Goal: Information Seeking & Learning: Learn about a topic

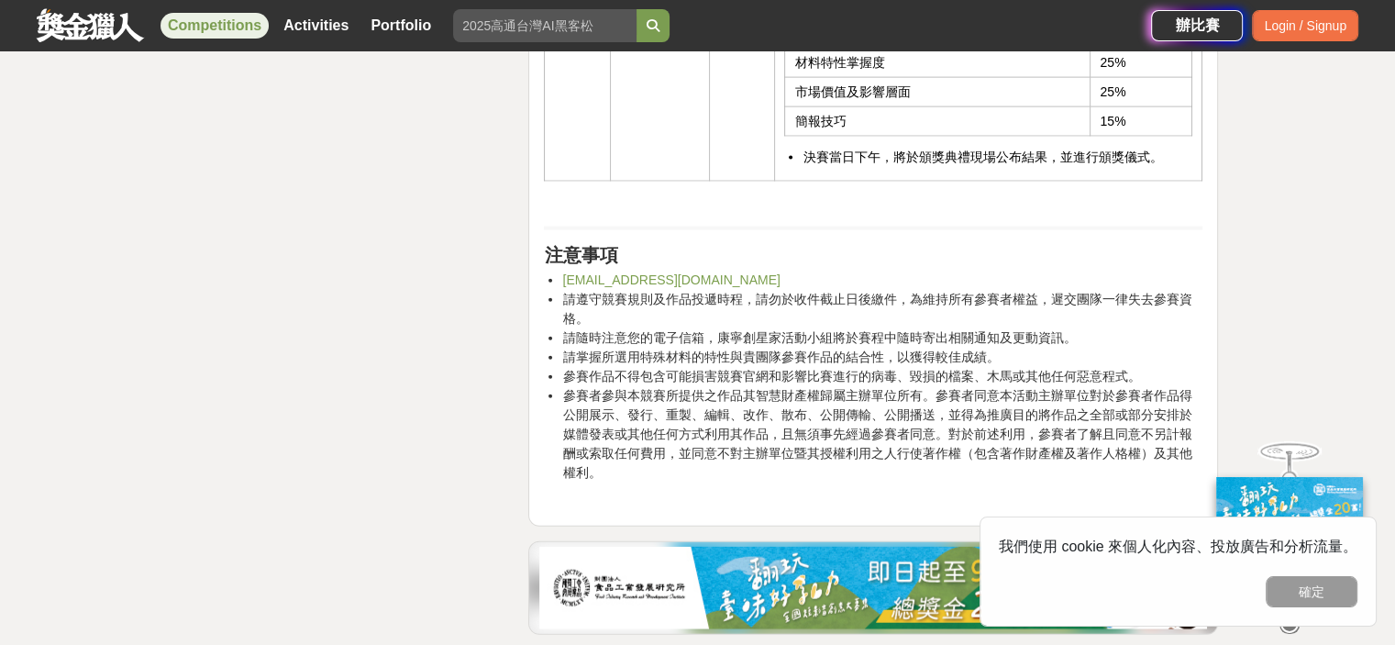
scroll to position [4126, 0]
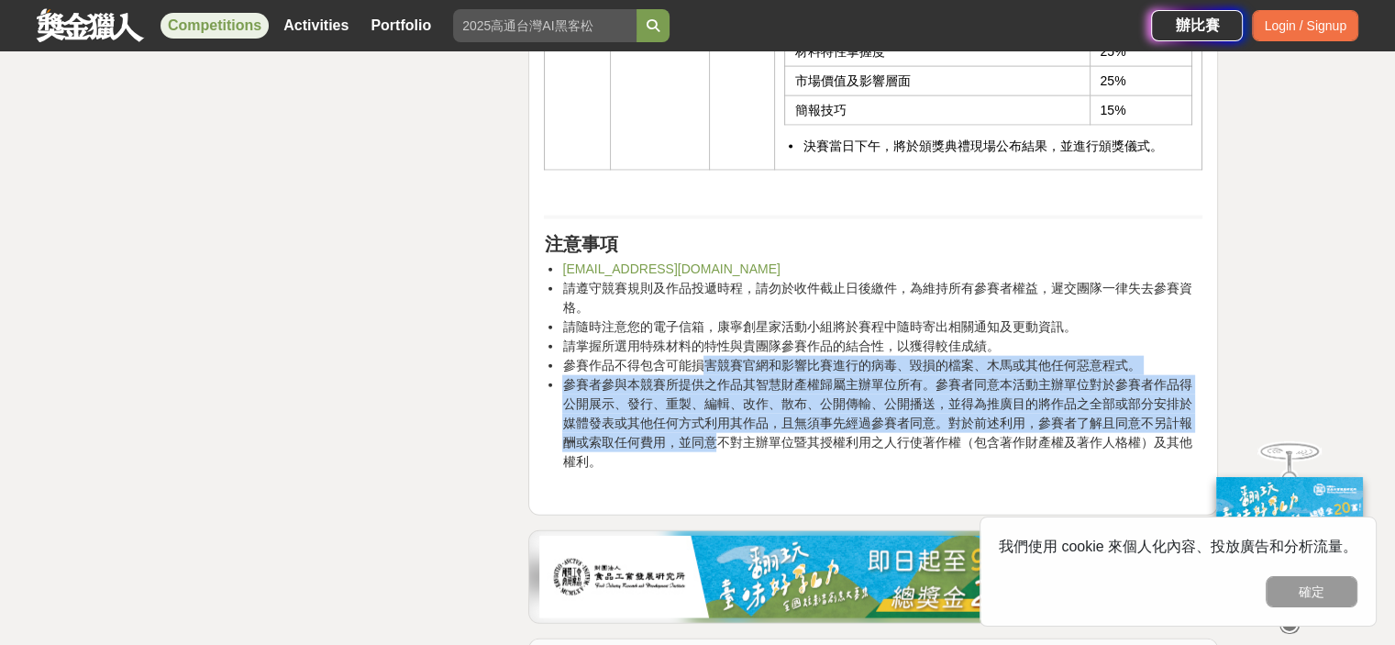
drag, startPoint x: 700, startPoint y: 384, endPoint x: 718, endPoint y: 464, distance: 81.9
click at [718, 464] on ul "如有任何問題請隨時來信康寧創星家活動小組corninginnovator@ogilvy.com 請遵守競賽規則及作品投遞時程，請勿於收件截止日後繳件，為維持所…" at bounding box center [873, 374] width 658 height 231
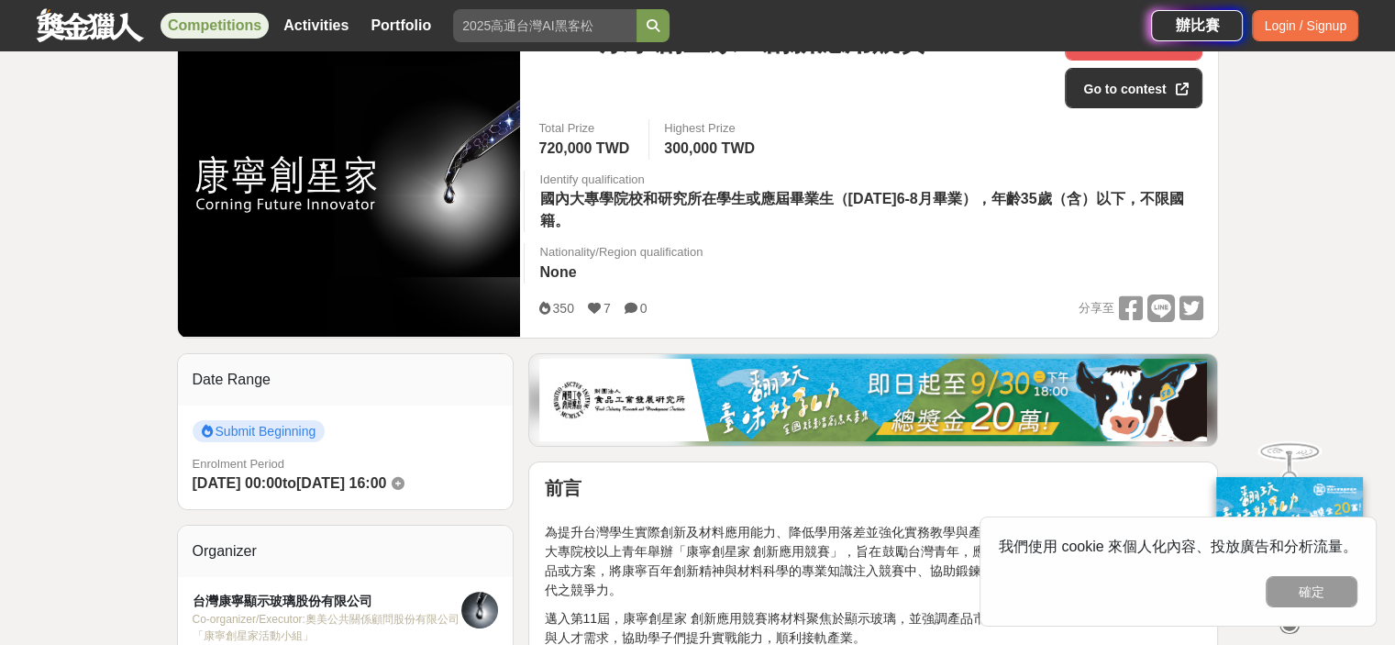
scroll to position [183, 0]
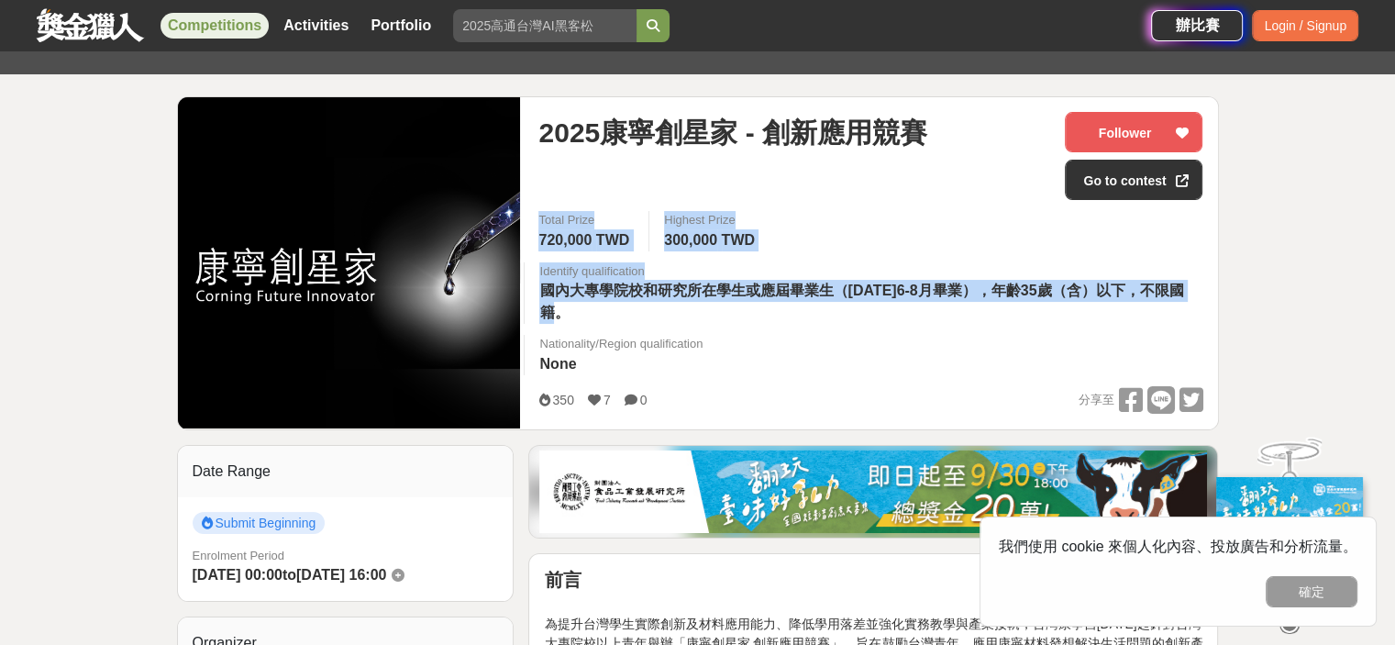
drag, startPoint x: 539, startPoint y: 219, endPoint x: 679, endPoint y: 307, distance: 165.6
click at [679, 307] on div "Total Prize 720,000 TWD Highest Prize 300,000 TWD Identify qualification 國內大專學院…" at bounding box center [870, 298] width 693 height 175
copy div "Total Prize 720,000 TWD Highest Prize 300,000 TWD Identify qualification 國內大專學院…"
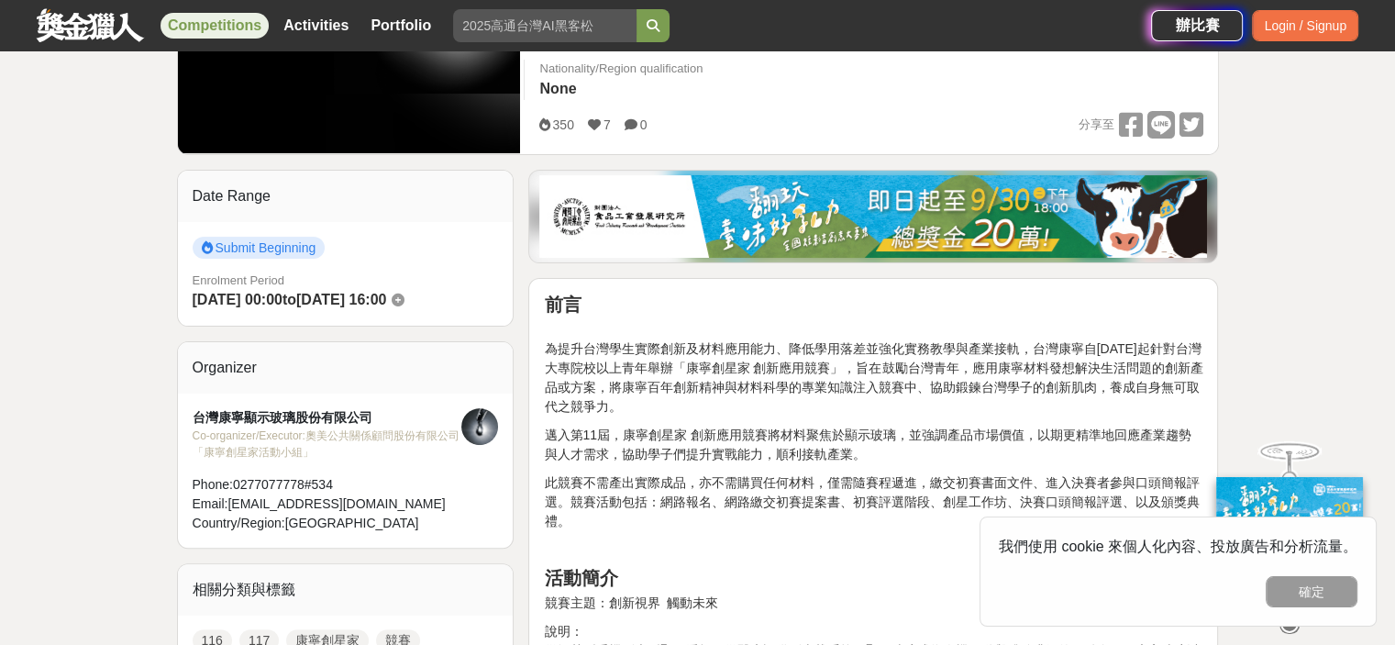
scroll to position [642, 0]
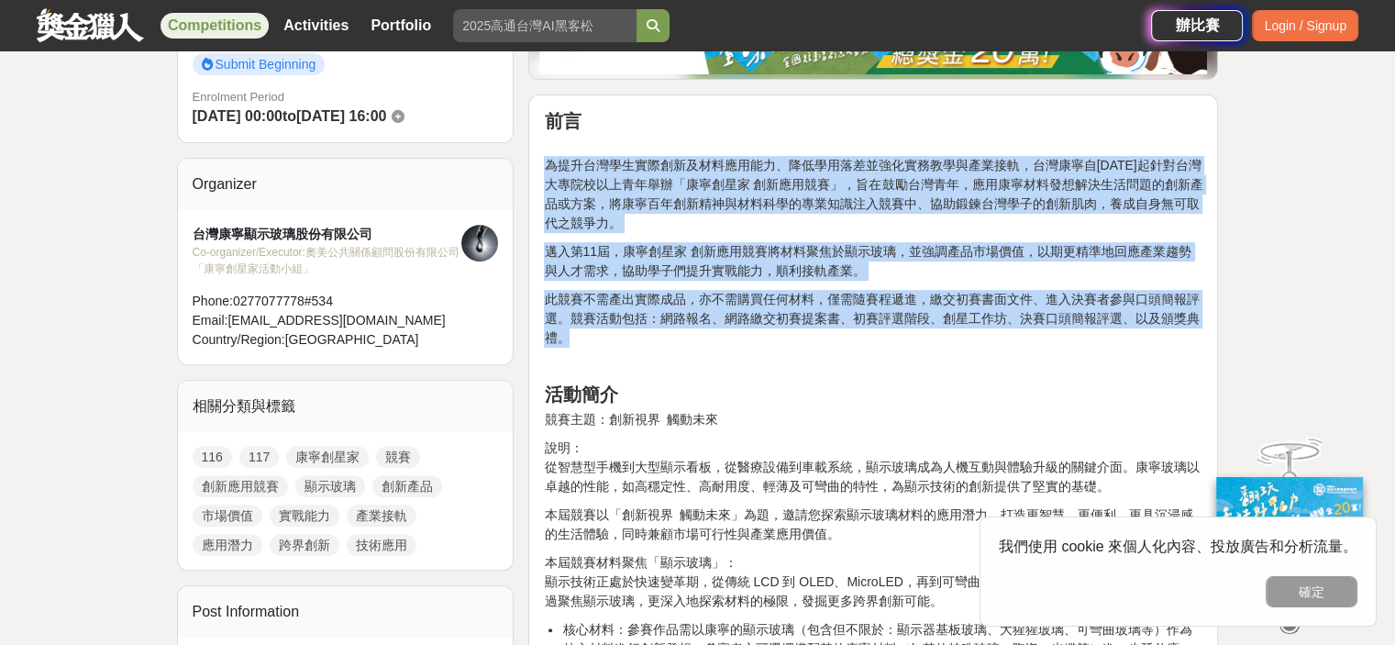
drag, startPoint x: 547, startPoint y: 159, endPoint x: 597, endPoint y: 342, distance: 190.0
copy div "為提升台灣學生實際創新及材料應用能力、降低學用落差並強化實務教學與產業接軌，台灣康寧自2015年起針對台灣大專院校以上青年舉辦「康寧創星家 創新應用競賽」，旨…"
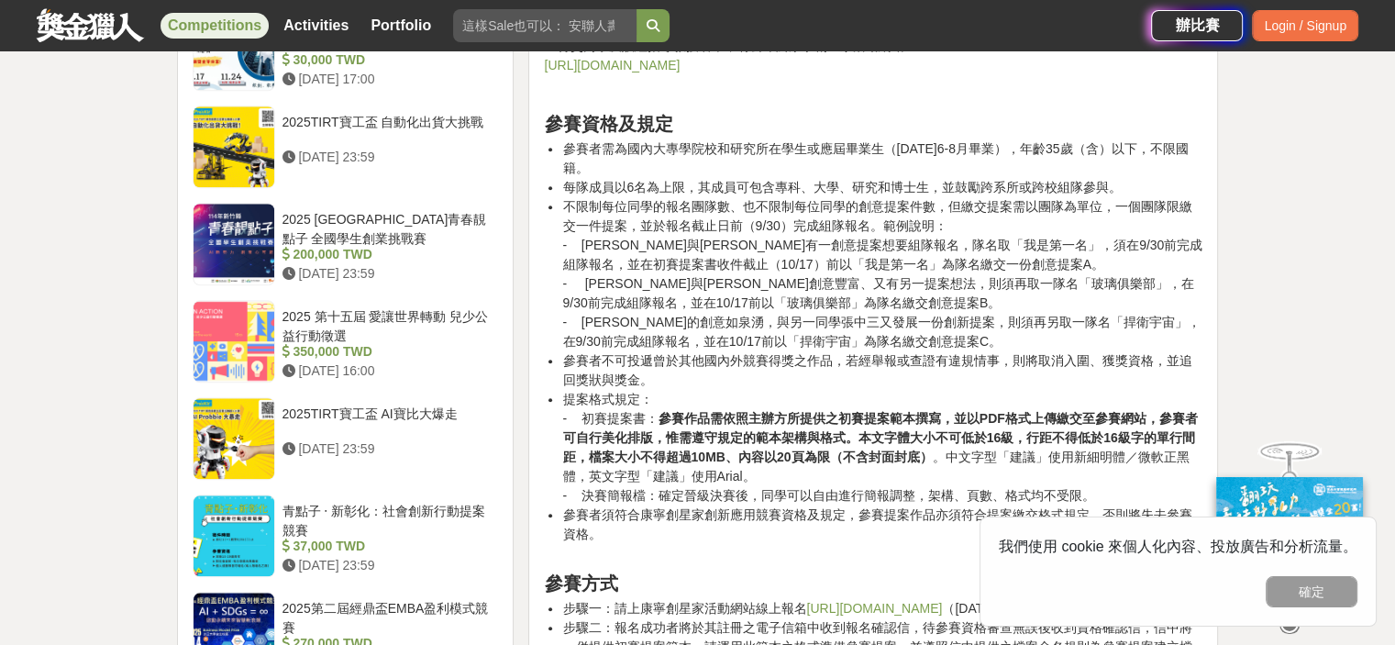
scroll to position [1834, 0]
